Goal: Task Accomplishment & Management: Use online tool/utility

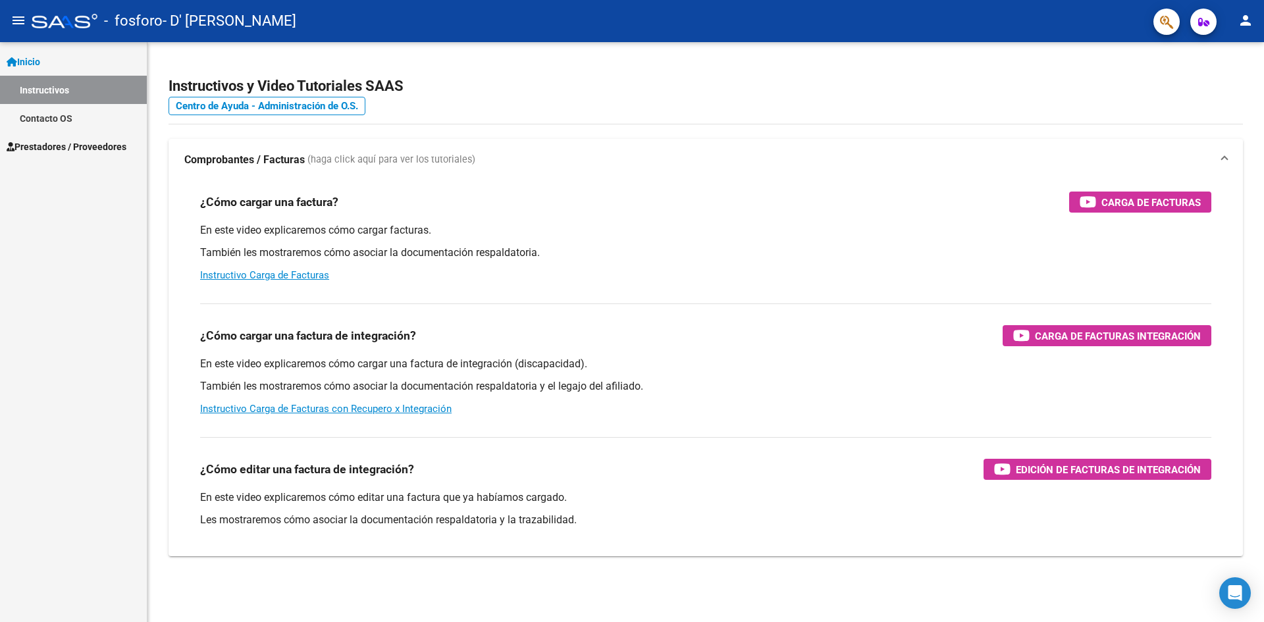
click at [69, 87] on link "Instructivos" at bounding box center [73, 90] width 147 height 28
click at [61, 65] on link "Inicio" at bounding box center [73, 61] width 147 height 28
click at [68, 83] on span "Prestadores / Proveedores" at bounding box center [67, 90] width 120 height 14
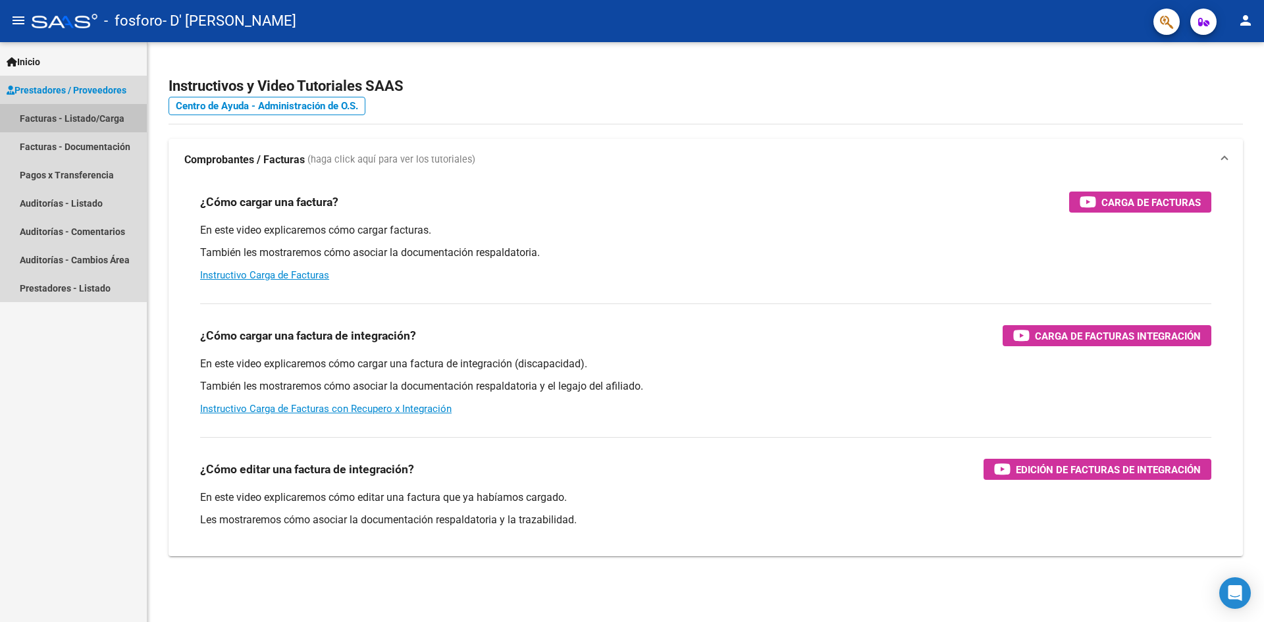
click at [103, 118] on link "Facturas - Listado/Carga" at bounding box center [73, 118] width 147 height 28
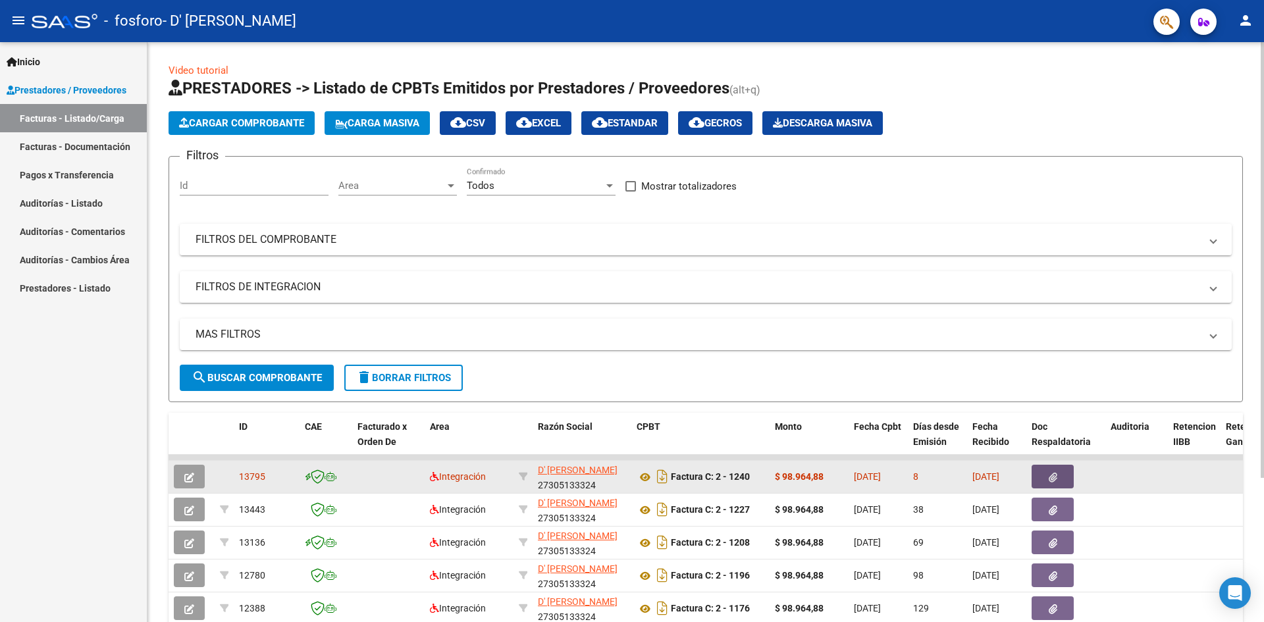
click at [1057, 475] on icon "button" at bounding box center [1053, 478] width 9 height 10
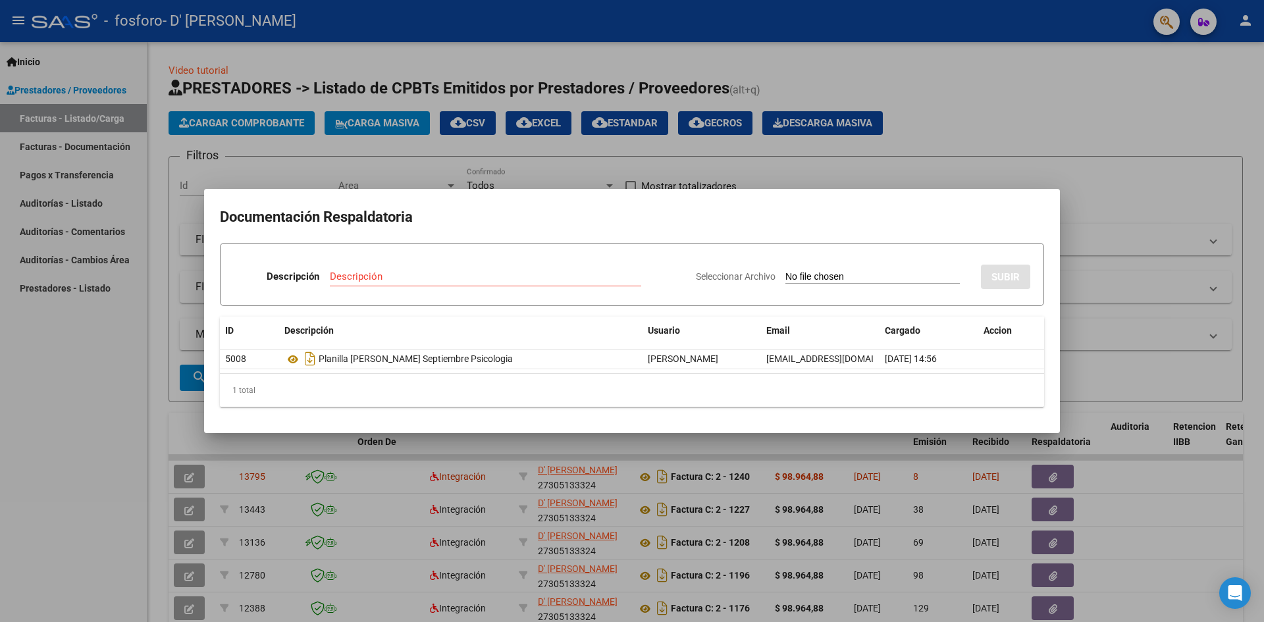
click at [870, 273] on input "Seleccionar Archivo" at bounding box center [872, 277] width 174 height 13
click at [785, 276] on input "Seleccionar Archivo" at bounding box center [872, 277] width 174 height 13
type input "C:\fakepath\[PERSON_NAME] (1).pdf"
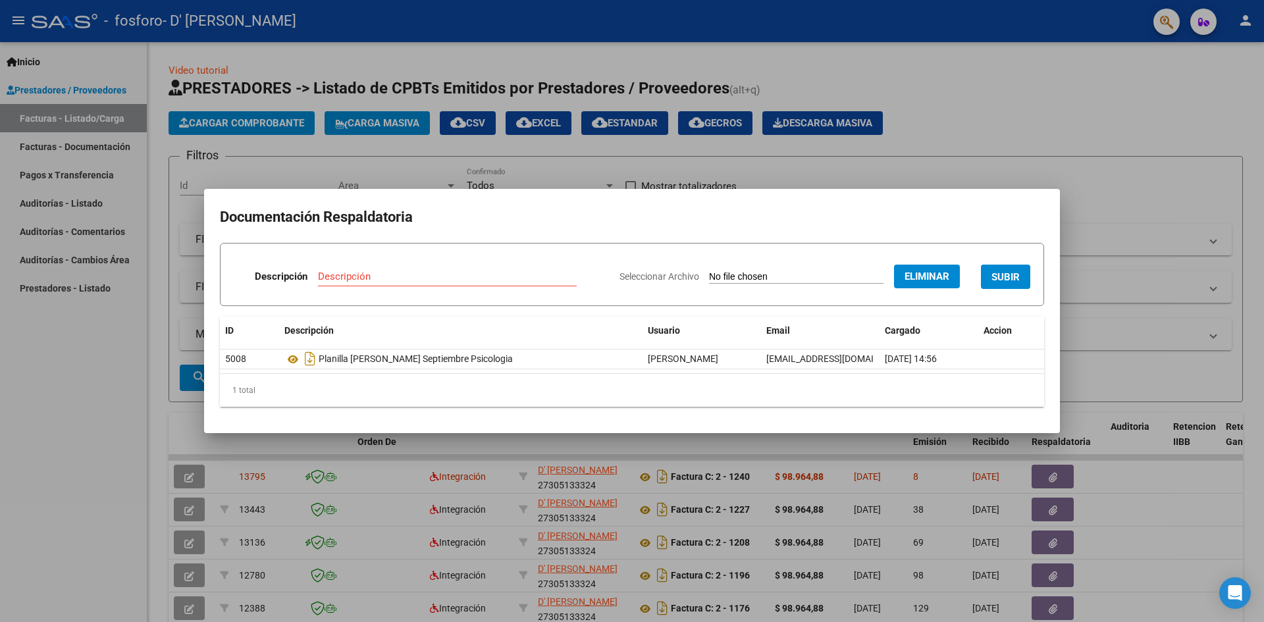
click at [499, 282] on div "Descripción" at bounding box center [447, 277] width 259 height 20
type input "planilla ok [PERSON_NAME]"
click at [1021, 276] on button "SUBIR" at bounding box center [1005, 277] width 49 height 24
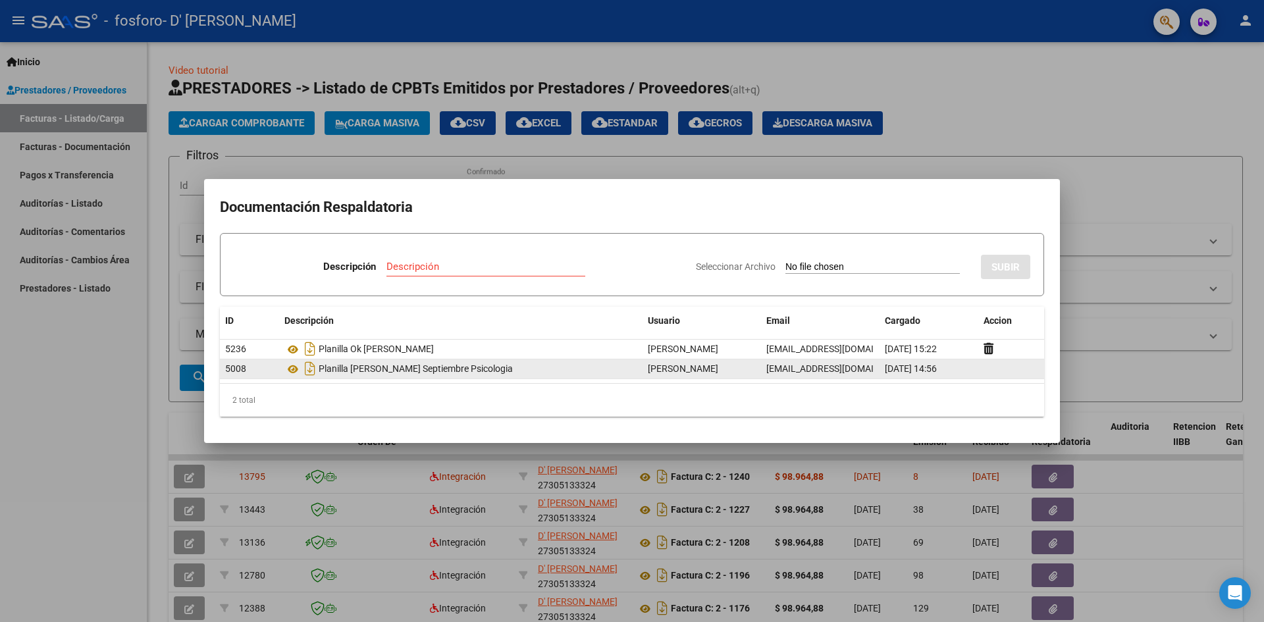
click at [984, 367] on datatable-body-cell at bounding box center [1011, 368] width 66 height 19
click at [896, 372] on span "[DATE] 14:56" at bounding box center [911, 368] width 52 height 11
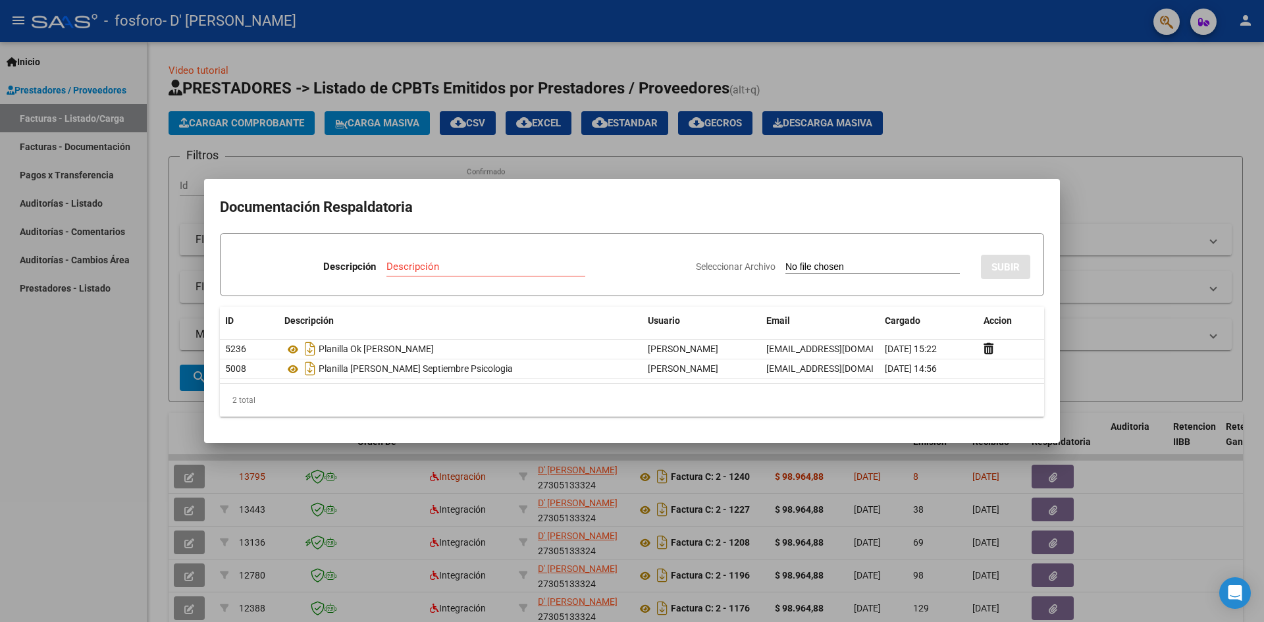
click at [1020, 81] on div at bounding box center [632, 311] width 1264 height 622
